Goal: Contribute content: Contribute content

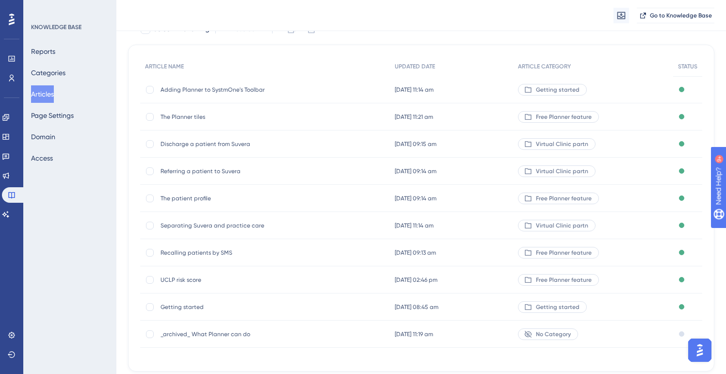
scroll to position [83, 0]
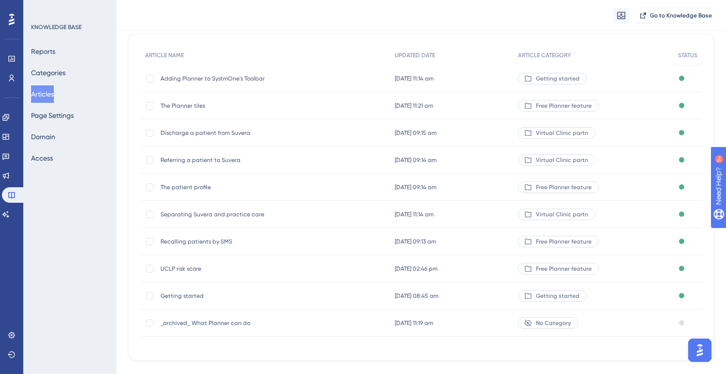
click at [185, 238] on span "Recalling patients by SMS" at bounding box center [238, 242] width 155 height 8
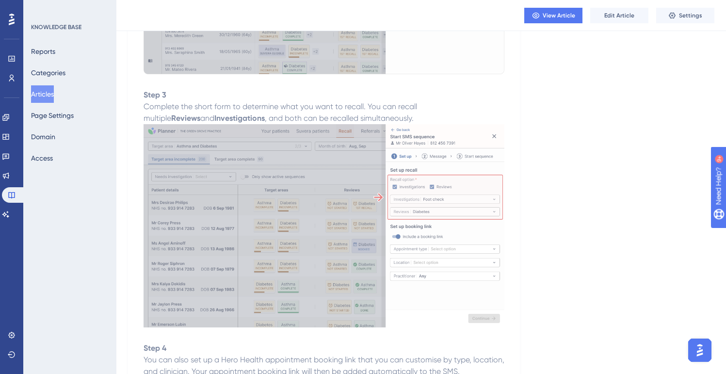
scroll to position [642, 0]
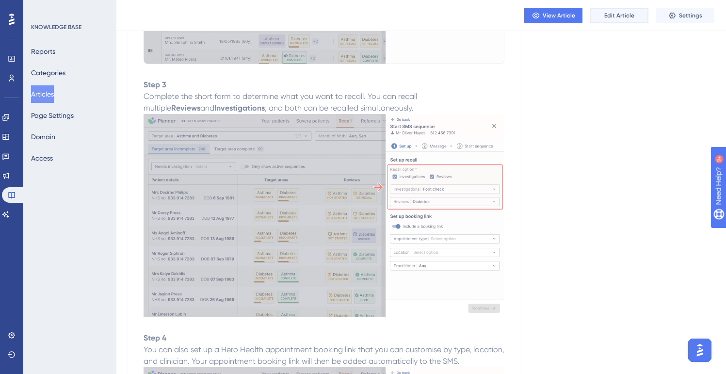
click at [613, 12] on span "Edit Article" at bounding box center [619, 16] width 30 height 8
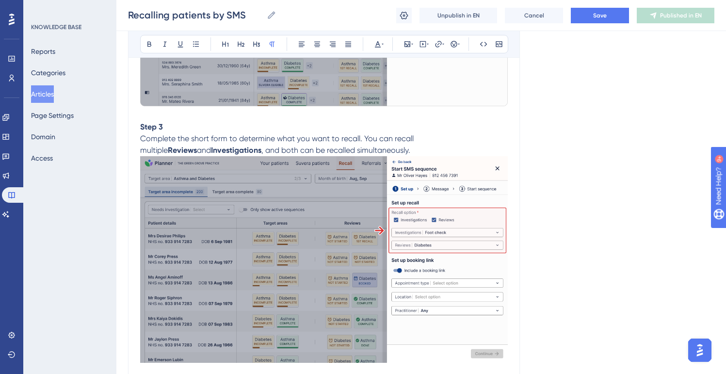
scroll to position [637, 1]
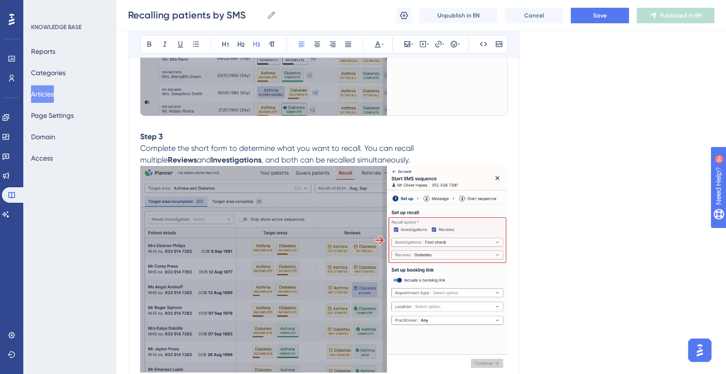
click at [344, 266] on img at bounding box center [324, 269] width 368 height 207
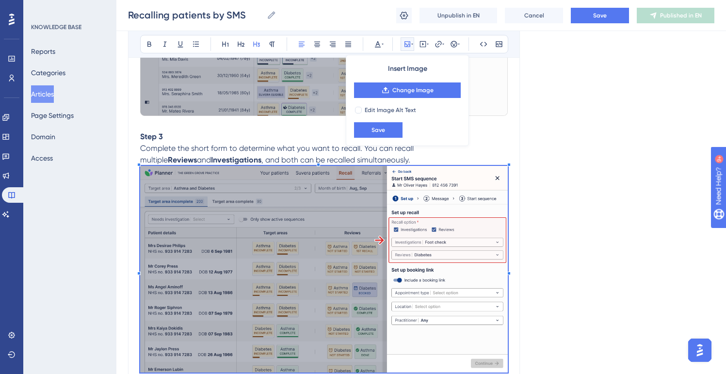
click at [344, 266] on img at bounding box center [324, 269] width 368 height 207
click at [402, 88] on span "Change Image" at bounding box center [412, 90] width 41 height 8
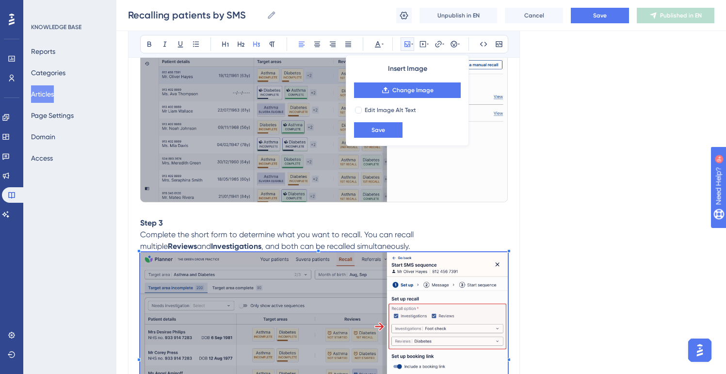
scroll to position [592, 5]
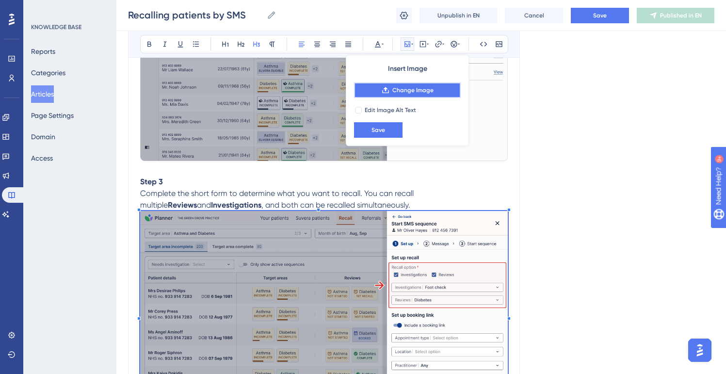
click at [386, 90] on button "Change Image" at bounding box center [407, 90] width 107 height 16
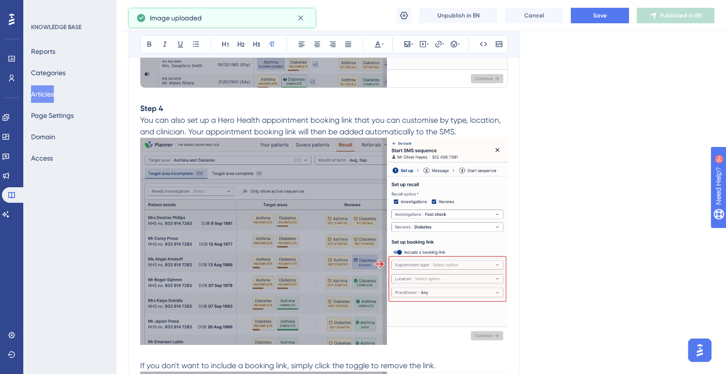
scroll to position [930, 5]
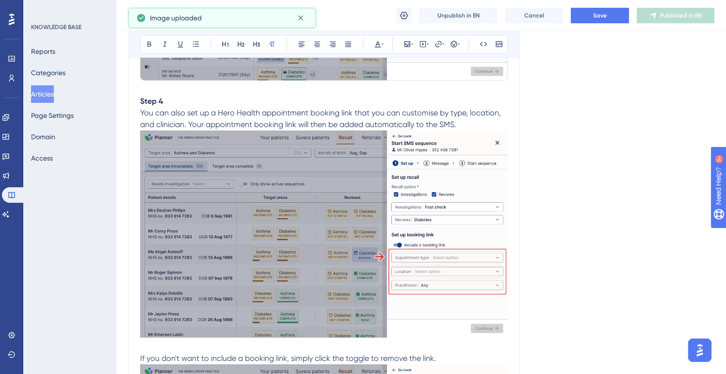
click at [361, 242] on img at bounding box center [324, 234] width 368 height 207
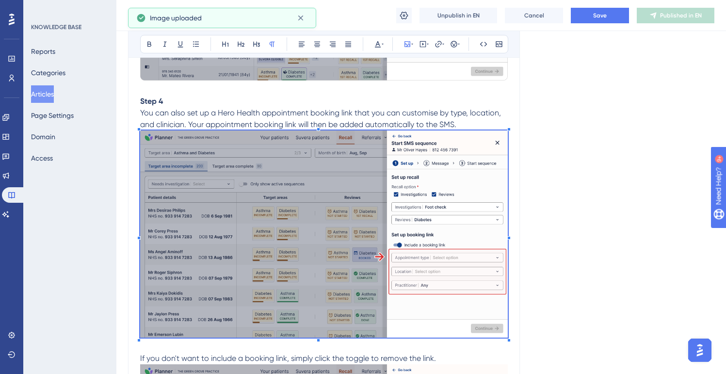
click at [361, 242] on img at bounding box center [324, 234] width 368 height 207
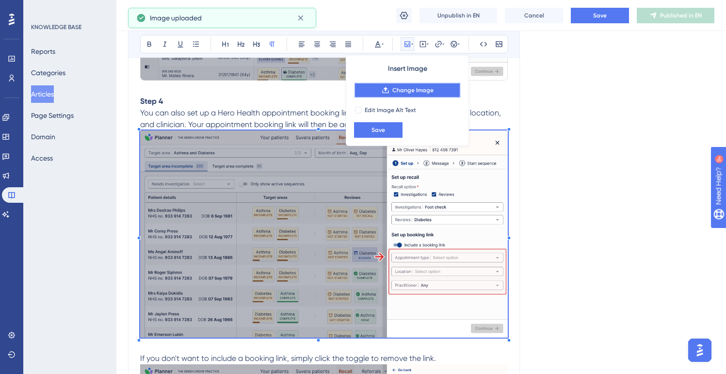
click at [383, 92] on icon at bounding box center [386, 90] width 8 height 8
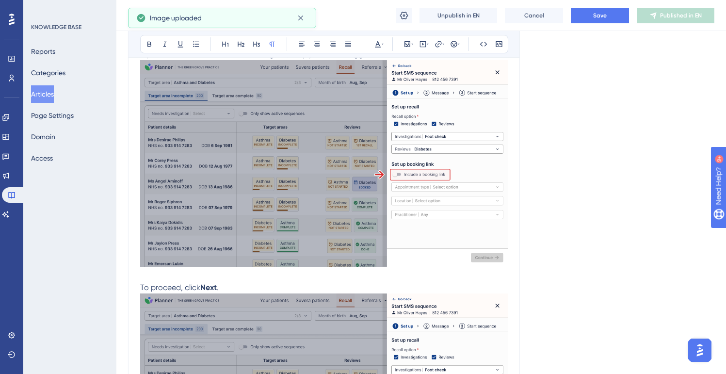
scroll to position [1234, 5]
click at [395, 228] on img at bounding box center [324, 163] width 368 height 207
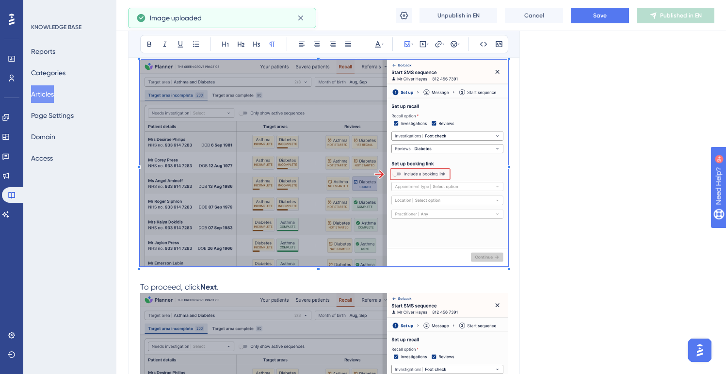
click at [395, 228] on img at bounding box center [324, 163] width 368 height 207
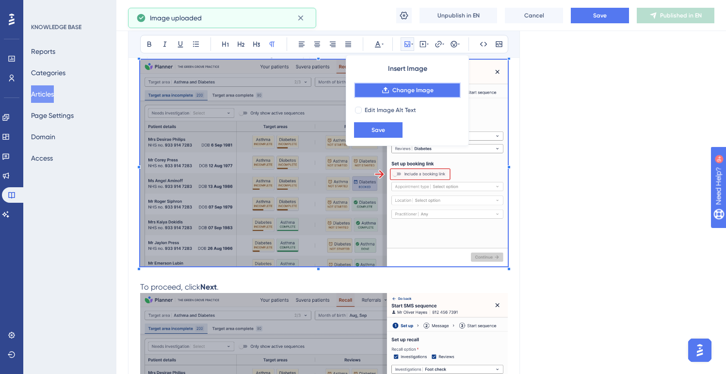
click at [392, 86] on span "Change Image" at bounding box center [412, 90] width 41 height 8
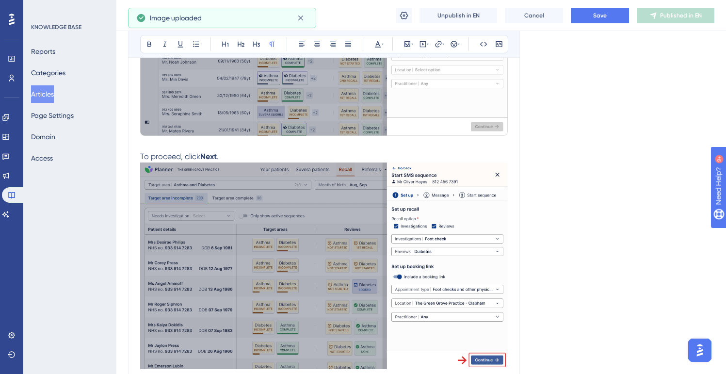
scroll to position [1467, 5]
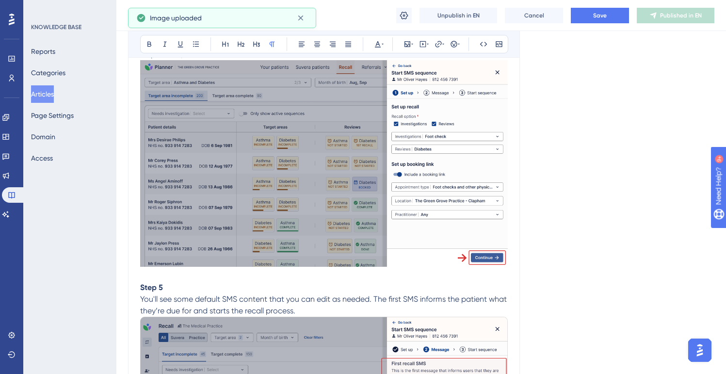
click at [337, 205] on img at bounding box center [324, 163] width 368 height 207
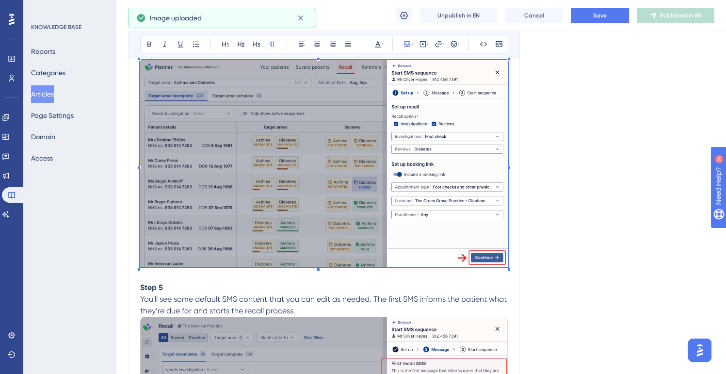
click at [337, 205] on img at bounding box center [324, 163] width 368 height 207
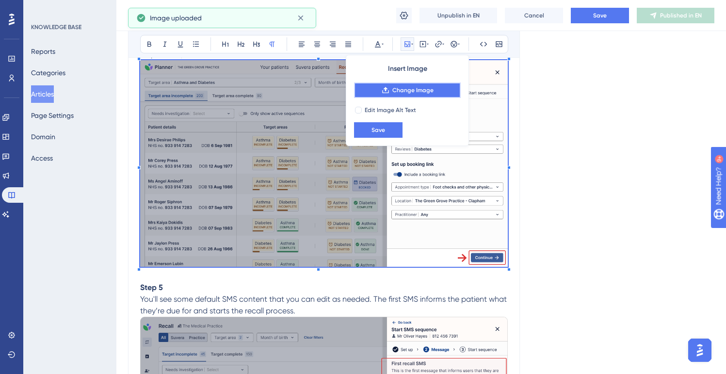
click at [377, 94] on button "Change Image" at bounding box center [407, 90] width 107 height 16
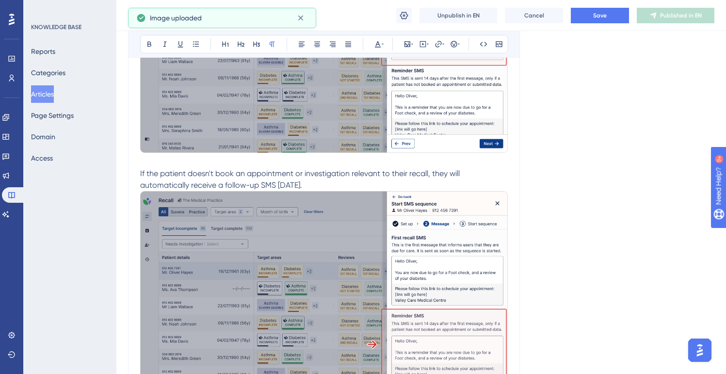
scroll to position [1905, 5]
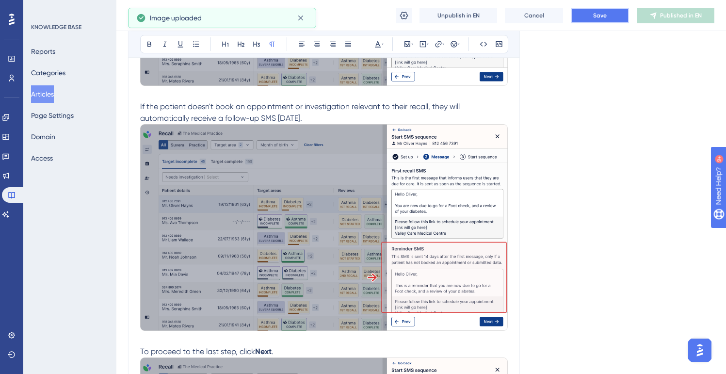
click at [587, 14] on button "Save" at bounding box center [600, 16] width 58 height 16
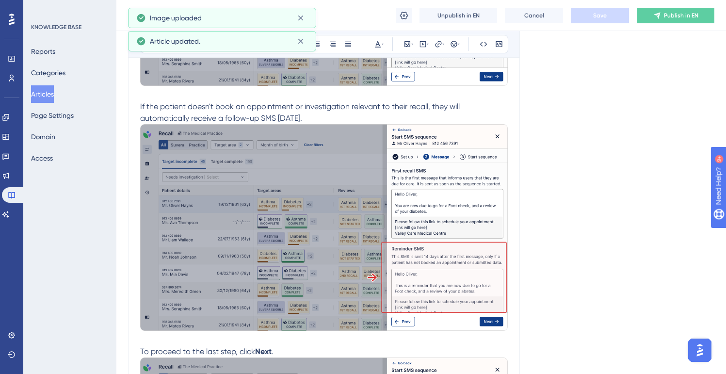
click at [673, 7] on div "Recalling patients by SMS Recalling patients by SMS Unpublish in EN Cancel Save…" at bounding box center [421, 15] width 610 height 31
click at [670, 14] on span "Publish in EN" at bounding box center [681, 16] width 34 height 8
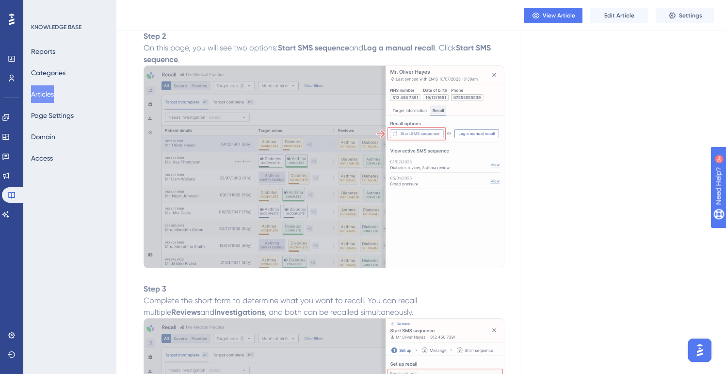
scroll to position [0, 5]
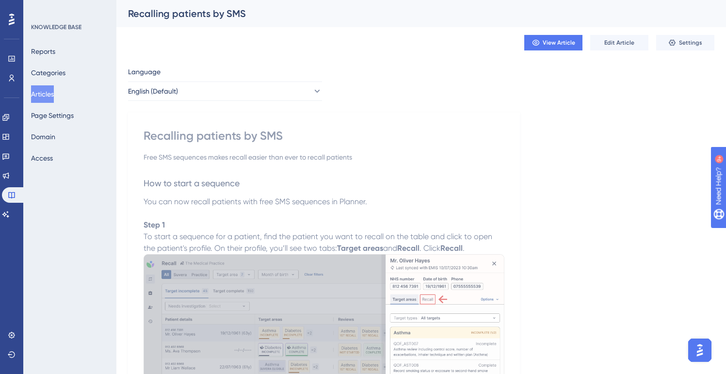
click at [45, 94] on button "Articles" at bounding box center [42, 93] width 23 height 17
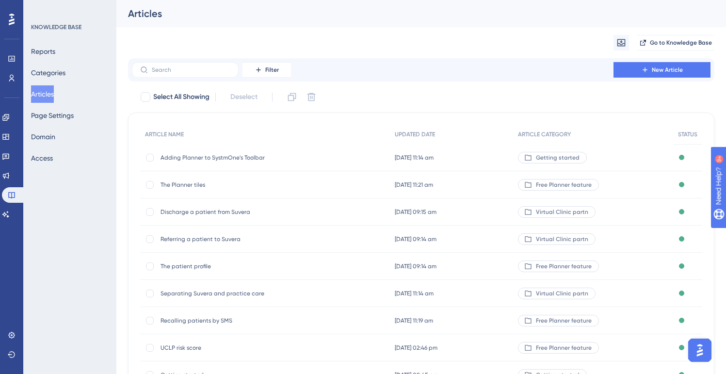
click at [45, 95] on button "Articles" at bounding box center [42, 93] width 23 height 17
